Goal: Transaction & Acquisition: Purchase product/service

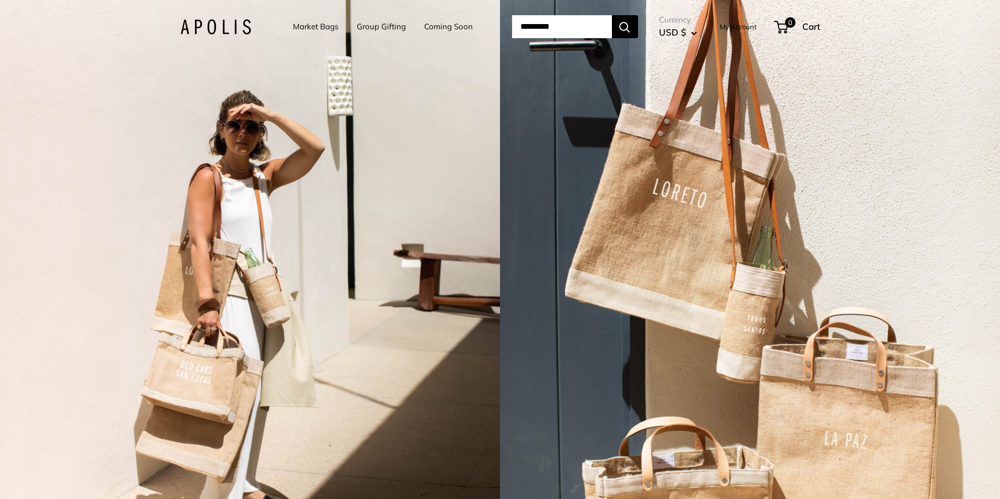
click at [442, 29] on link "Coming Soon" at bounding box center [448, 26] width 49 height 15
click at [297, 28] on link "Market Bags" at bounding box center [315, 26] width 45 height 15
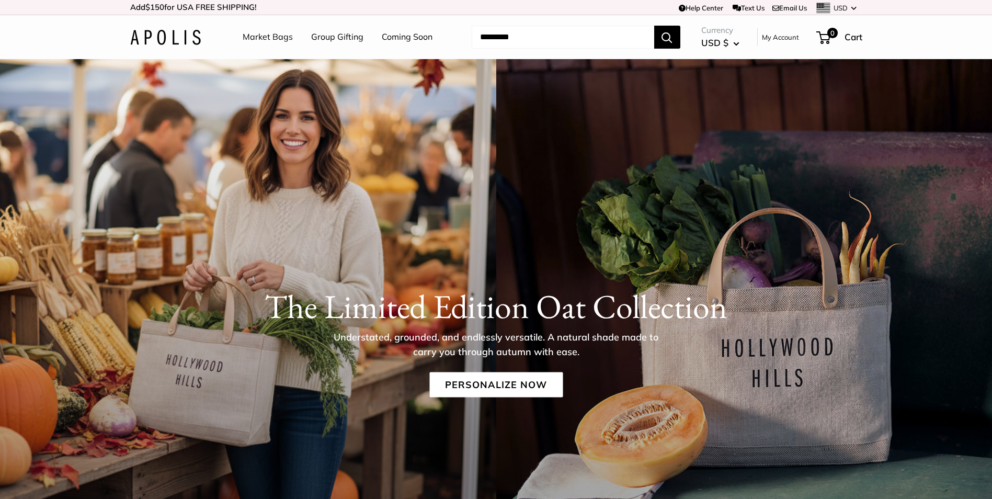
click at [162, 40] on img at bounding box center [165, 37] width 71 height 15
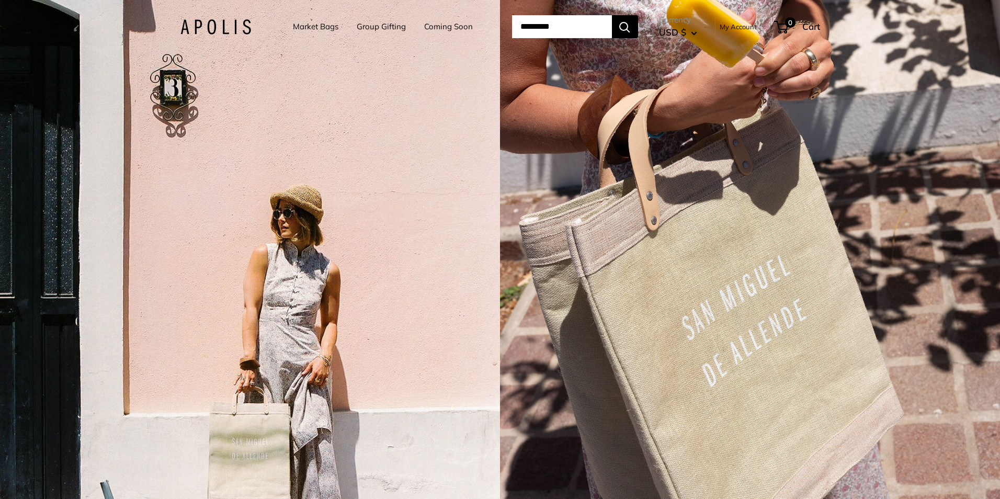
click at [307, 27] on link "Market Bags" at bounding box center [315, 26] width 45 height 15
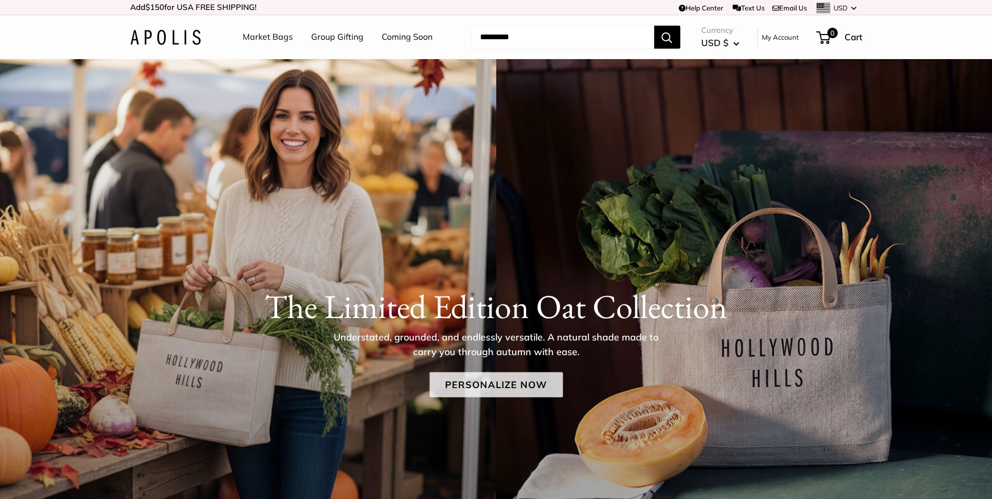
click at [523, 387] on link "Personalize Now" at bounding box center [495, 384] width 133 height 25
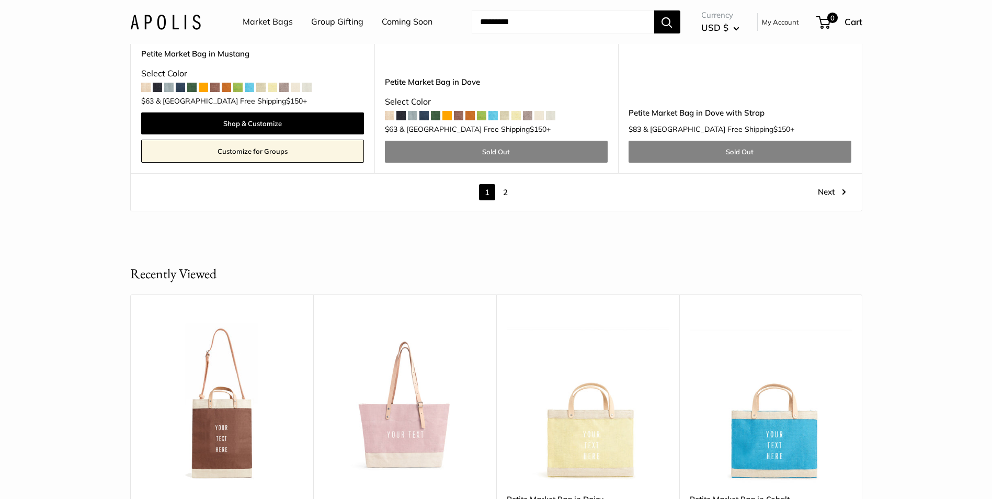
scroll to position [6222, 0]
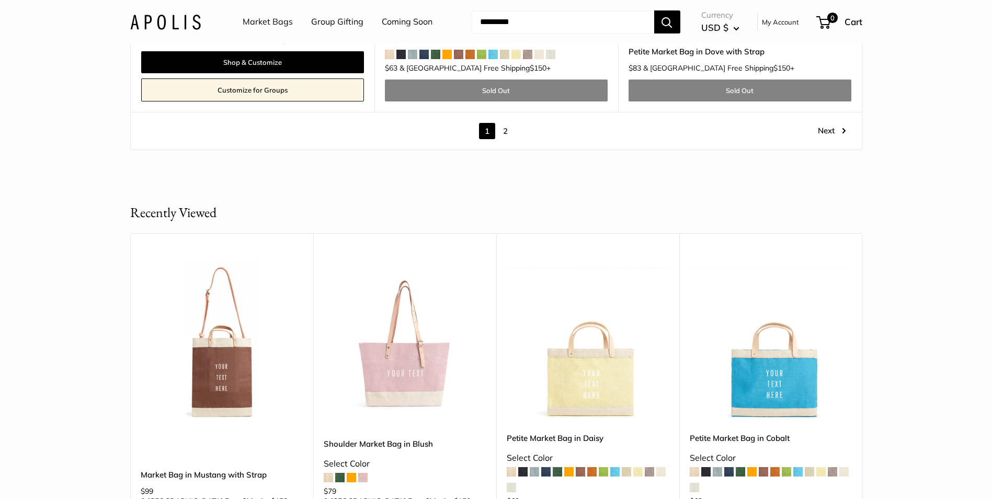
click at [509, 123] on link "2" at bounding box center [505, 131] width 16 height 16
